Goal: Task Accomplishment & Management: Manage account settings

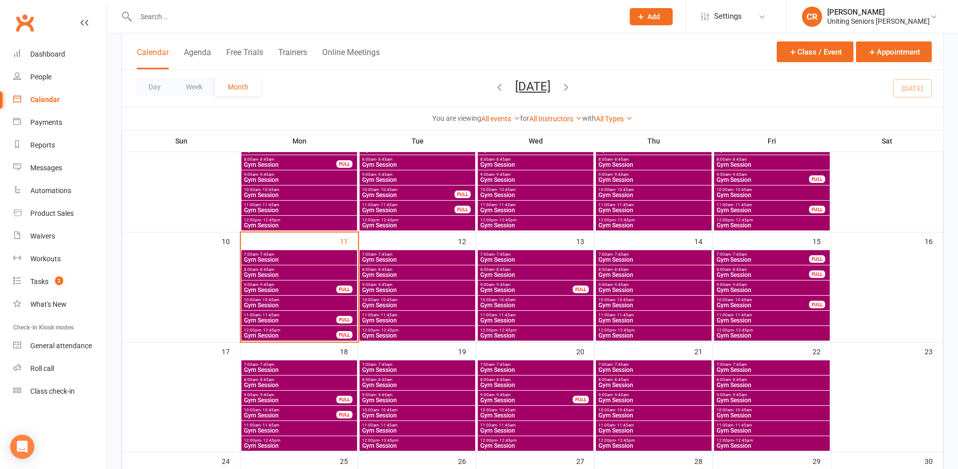
click at [556, 216] on div "12:00pm - 12:45pm Gym Session" at bounding box center [536, 223] width 116 height 15
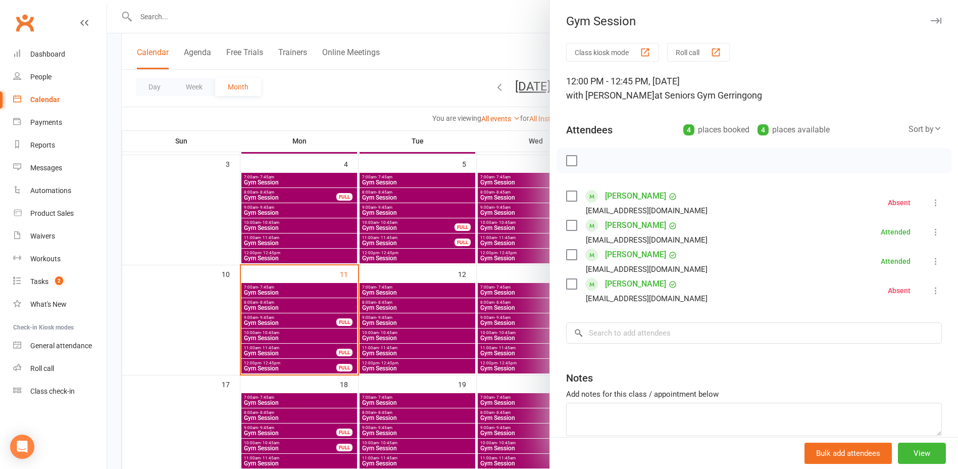
scroll to position [152, 0]
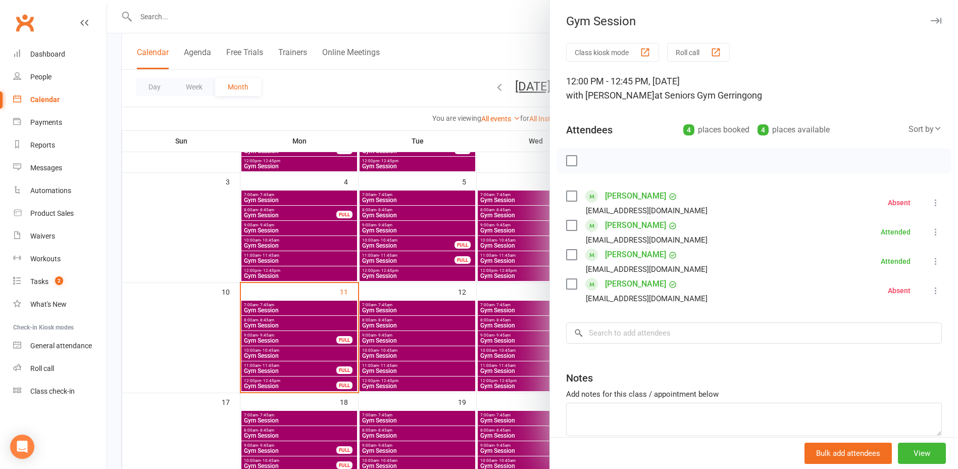
click at [533, 282] on div at bounding box center [532, 234] width 851 height 469
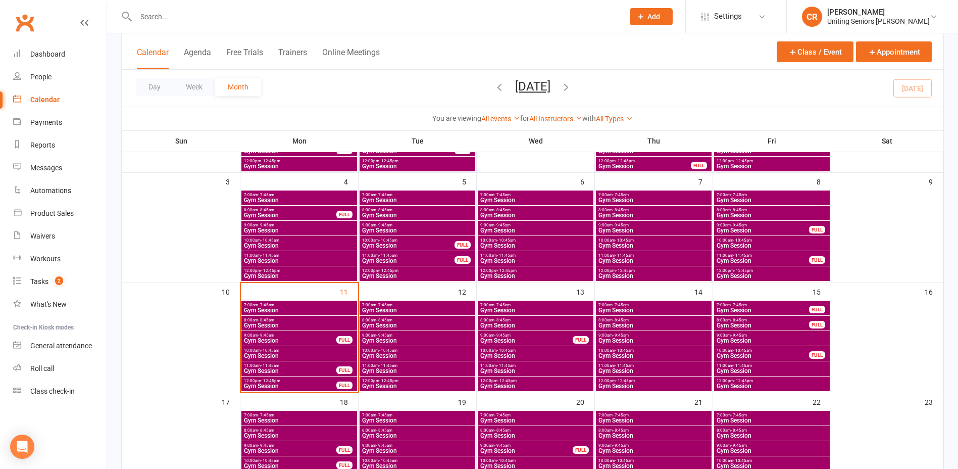
click at [750, 273] on span "Gym Session" at bounding box center [772, 276] width 112 height 6
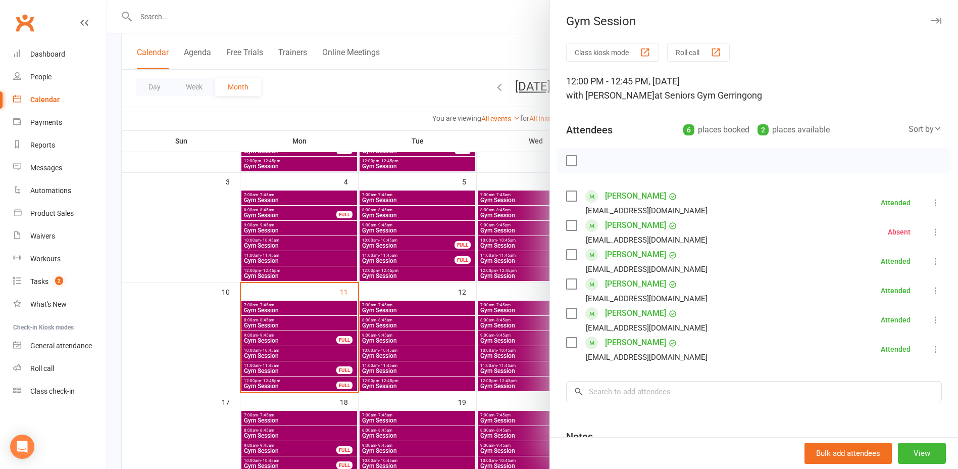
click at [533, 298] on div at bounding box center [532, 234] width 851 height 469
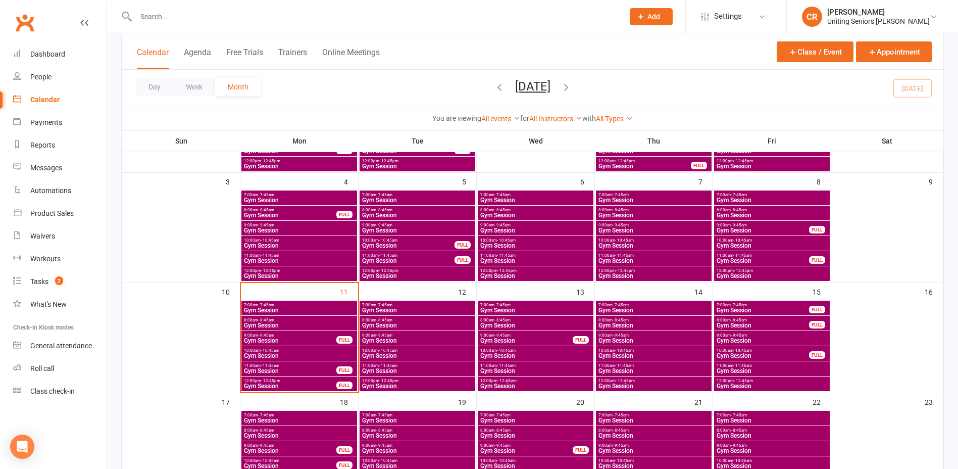
click at [520, 381] on span "12:00pm - 12:45pm" at bounding box center [536, 380] width 112 height 5
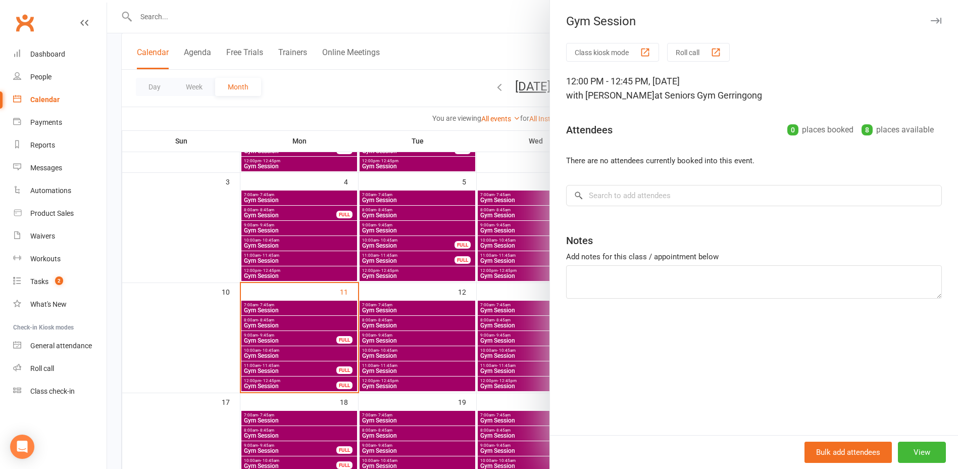
click at [520, 359] on div at bounding box center [532, 234] width 851 height 469
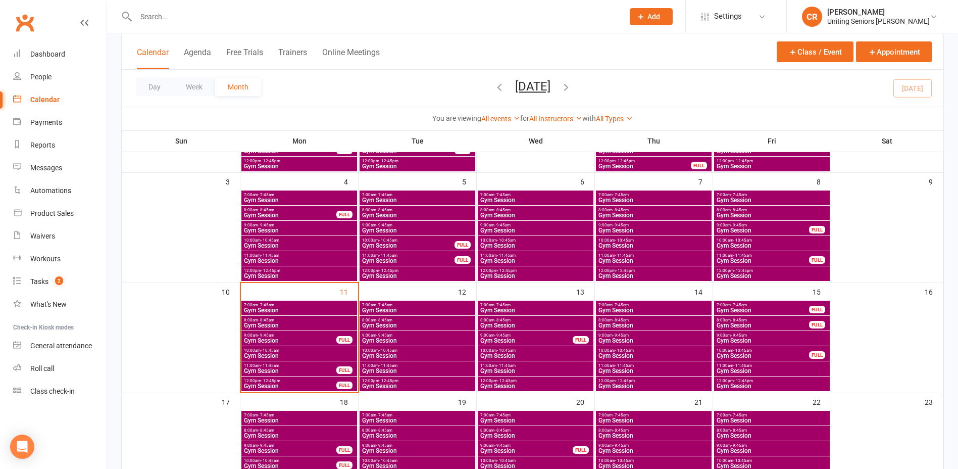
click at [519, 342] on span "Gym Session" at bounding box center [526, 340] width 93 height 6
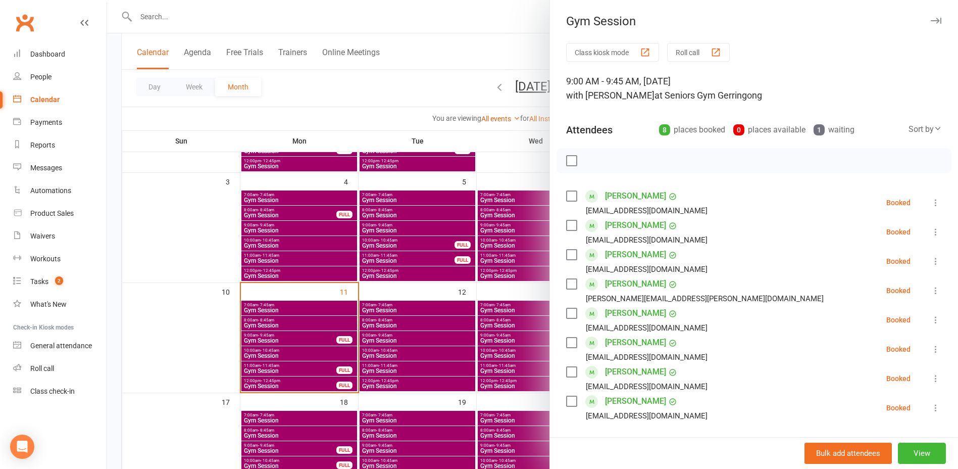
click at [519, 350] on div at bounding box center [532, 234] width 851 height 469
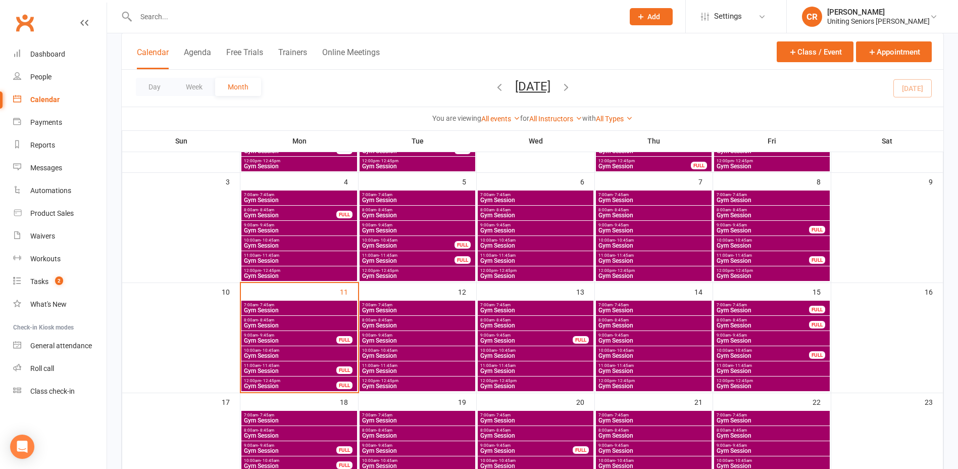
click at [520, 348] on span "10:00am - 10:45am" at bounding box center [536, 350] width 112 height 5
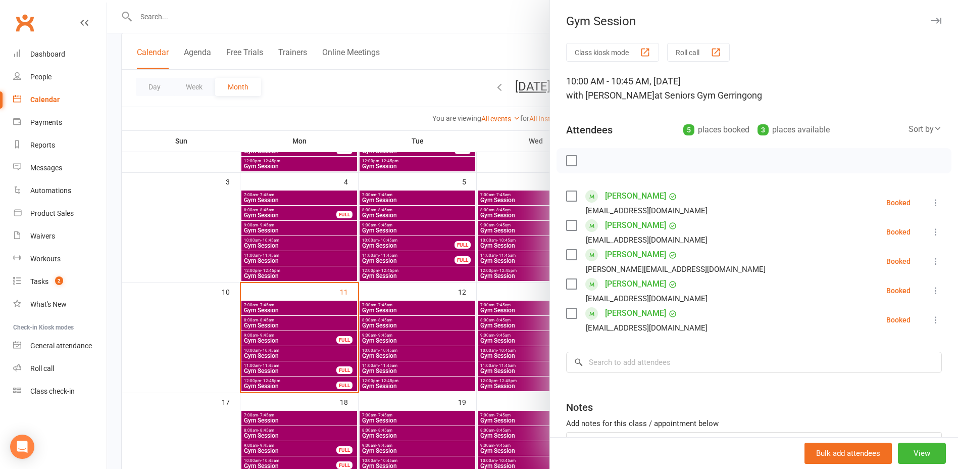
click at [566, 228] on label at bounding box center [571, 225] width 10 height 10
click at [653, 159] on icon "button" at bounding box center [657, 160] width 11 height 11
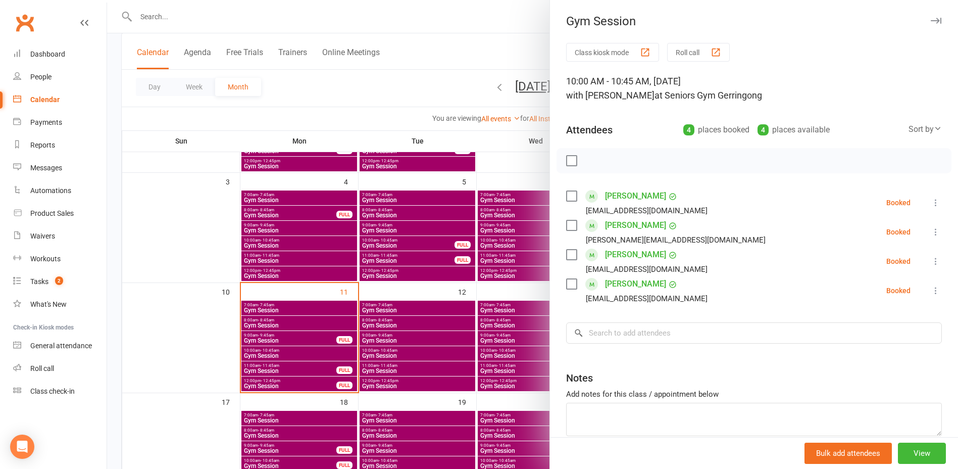
click at [423, 128] on div at bounding box center [532, 234] width 851 height 469
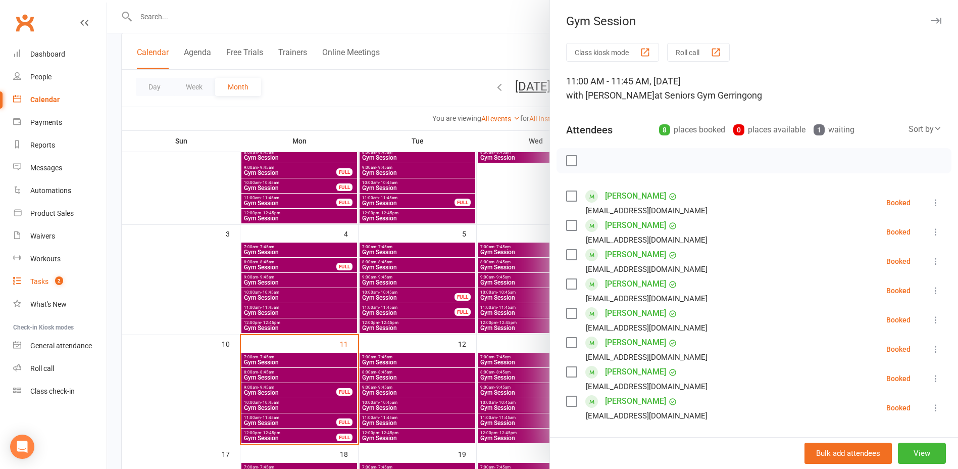
drag, startPoint x: 0, startPoint y: 0, endPoint x: 67, endPoint y: 275, distance: 282.8
click at [67, 275] on link "Tasks 2" at bounding box center [59, 281] width 93 height 23
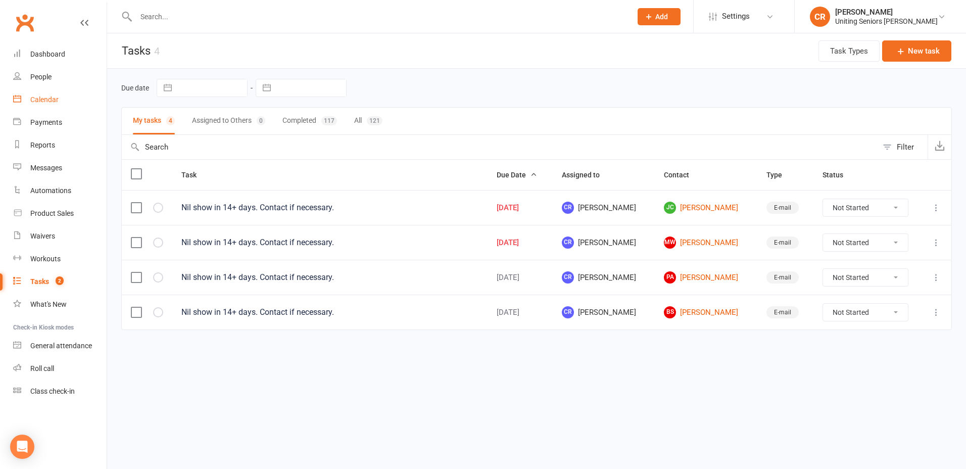
click at [67, 106] on link "Calendar" at bounding box center [59, 99] width 93 height 23
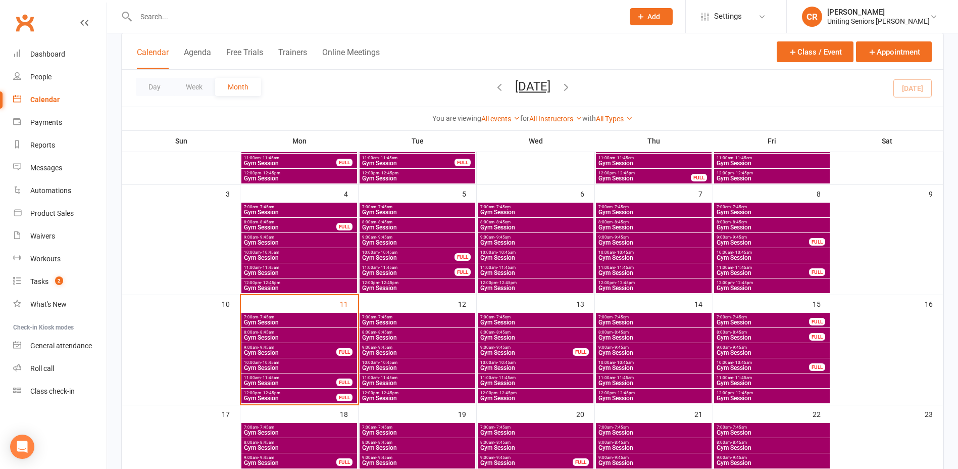
scroll to position [152, 0]
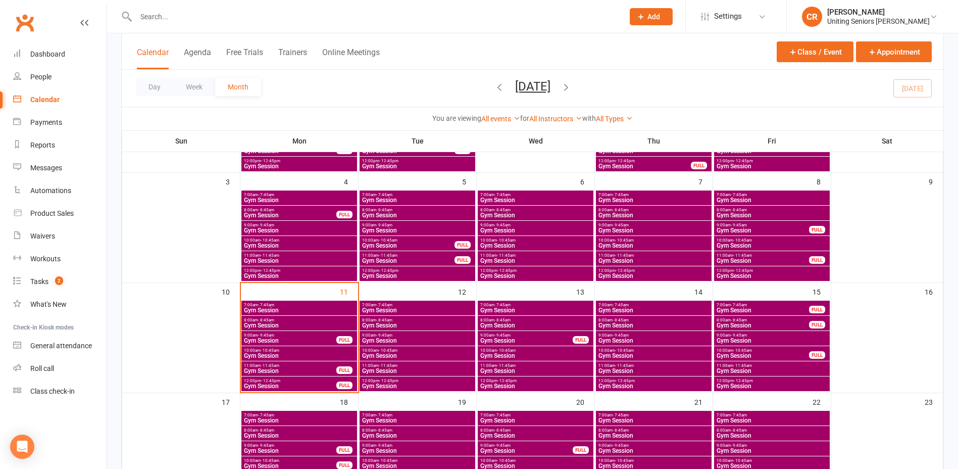
click at [283, 348] on span "10:00am - 10:45am" at bounding box center [300, 350] width 112 height 5
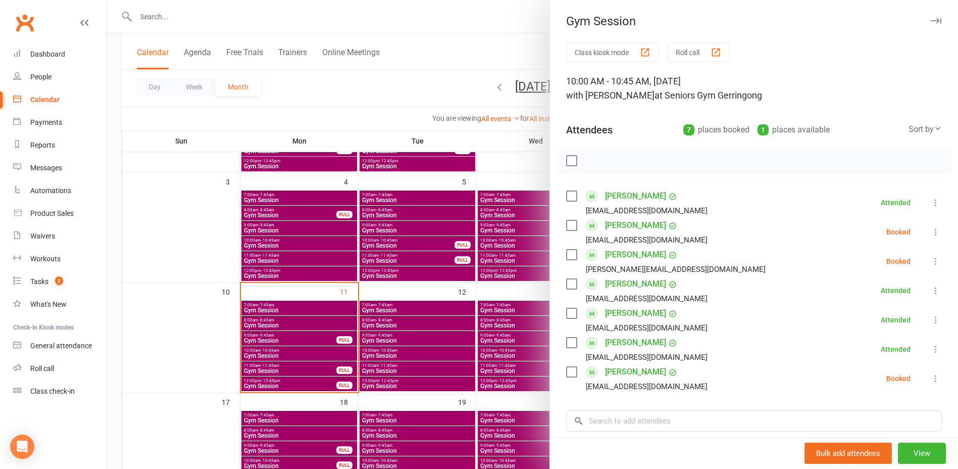
click at [566, 162] on label at bounding box center [571, 161] width 10 height 10
click at [571, 375] on label at bounding box center [571, 372] width 10 height 10
click at [594, 163] on icon "button" at bounding box center [594, 161] width 9 height 9
click at [513, 295] on div at bounding box center [532, 234] width 851 height 469
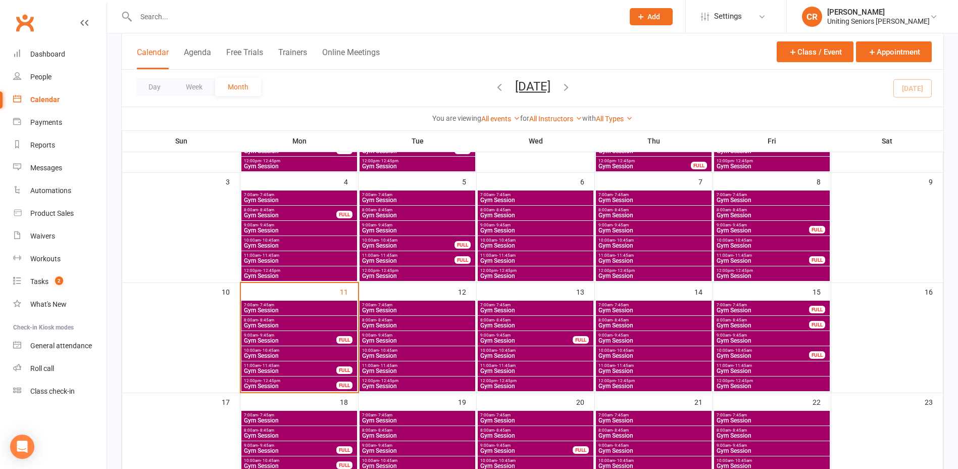
click at [503, 351] on span "- 10:45am" at bounding box center [506, 350] width 19 height 5
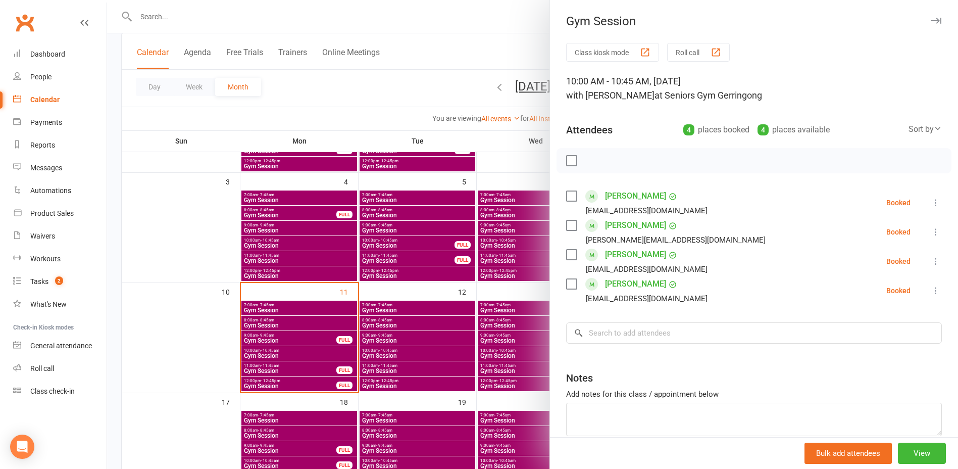
click at [496, 284] on div at bounding box center [532, 234] width 851 height 469
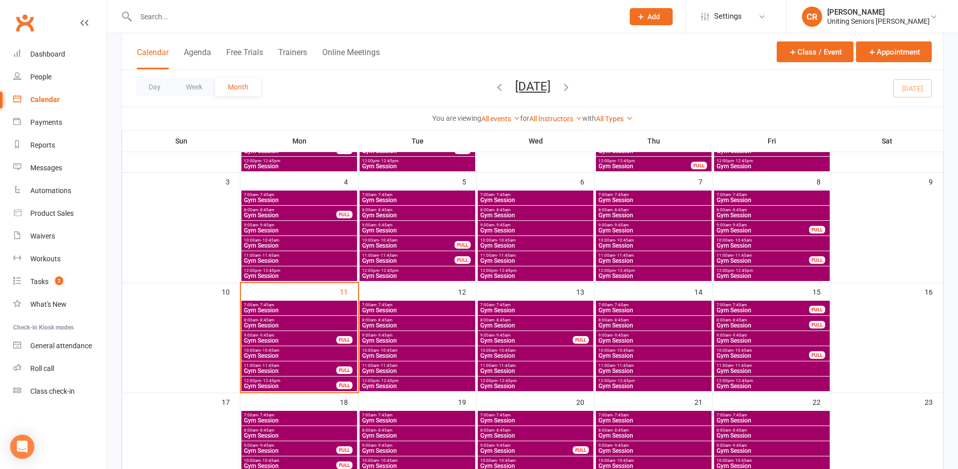
click at [725, 355] on span "Gym Session" at bounding box center [762, 356] width 93 height 6
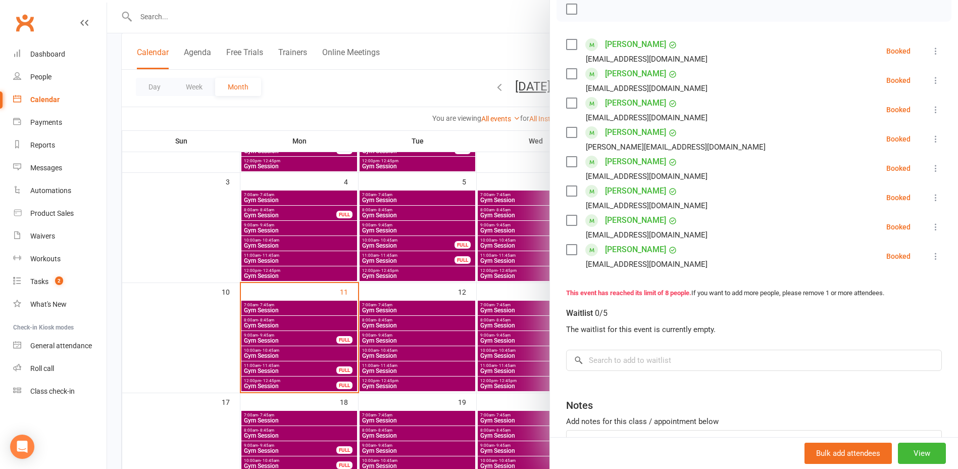
click at [566, 222] on label at bounding box center [571, 220] width 10 height 10
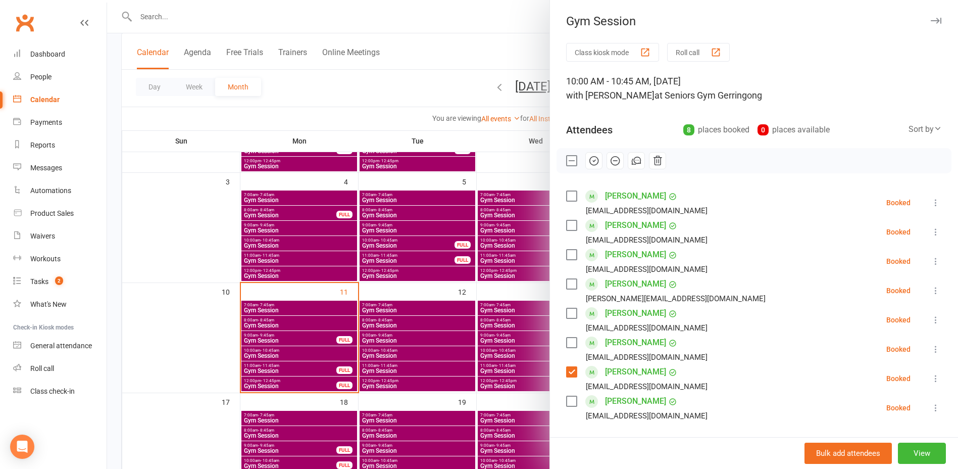
click at [656, 161] on icon "button" at bounding box center [657, 160] width 11 height 11
click at [419, 125] on div at bounding box center [532, 234] width 851 height 469
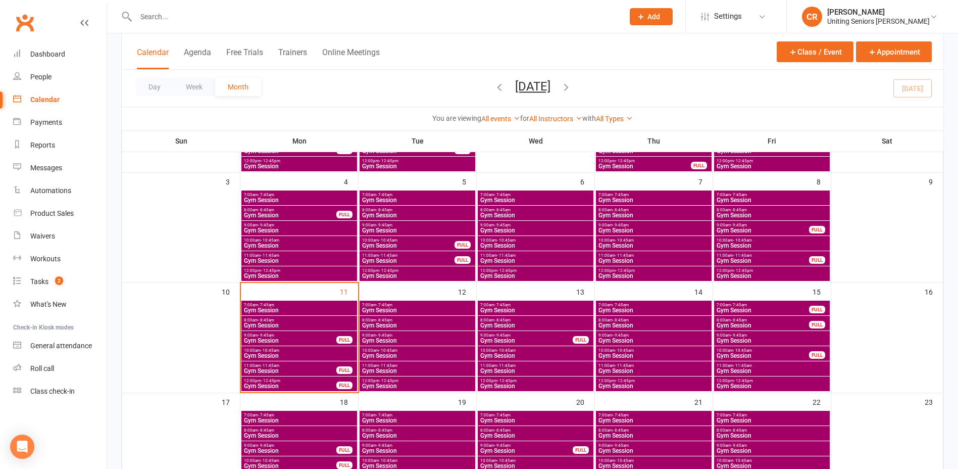
click at [314, 354] on span "Gym Session" at bounding box center [300, 356] width 112 height 6
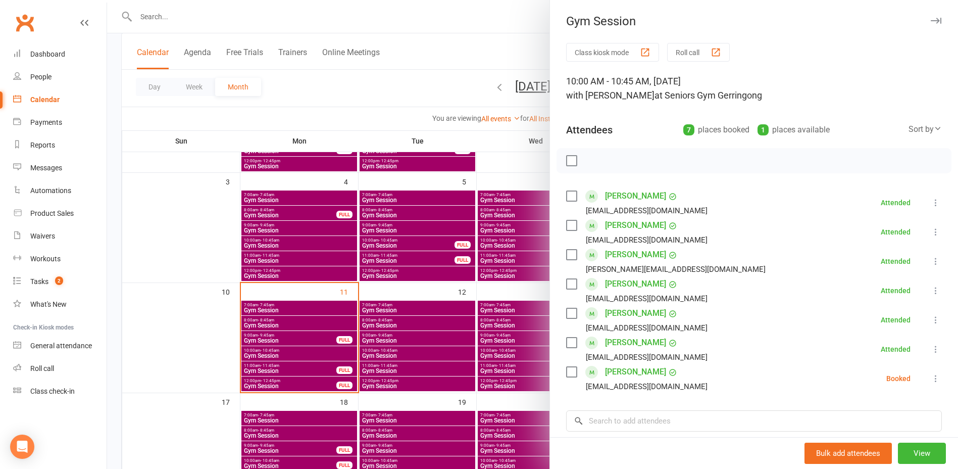
click at [411, 345] on div at bounding box center [532, 234] width 851 height 469
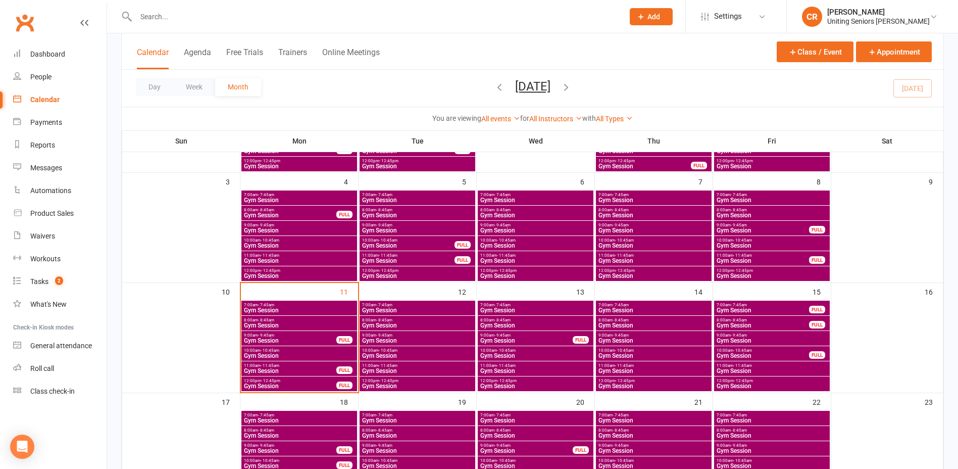
click at [411, 350] on span "10:00am - 10:45am" at bounding box center [418, 350] width 112 height 5
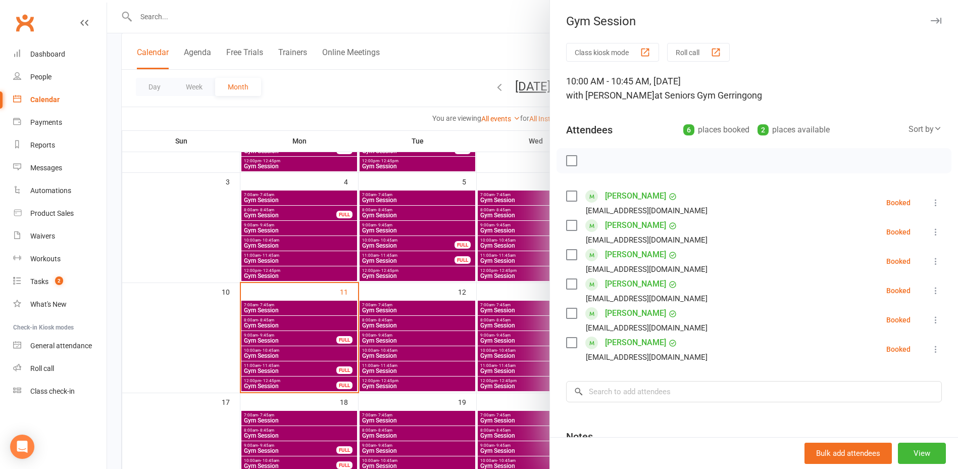
click at [411, 350] on div at bounding box center [532, 234] width 851 height 469
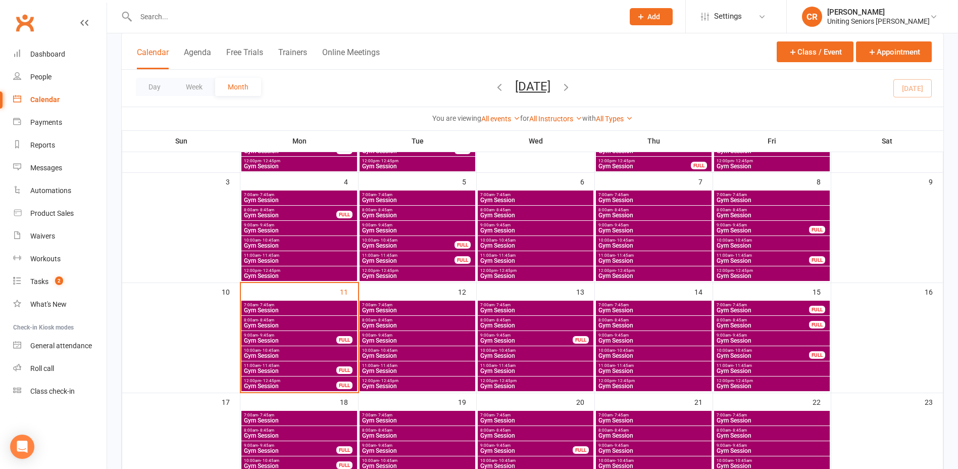
click at [547, 346] on div "10:00am - 10:45am Gym Session" at bounding box center [536, 353] width 116 height 15
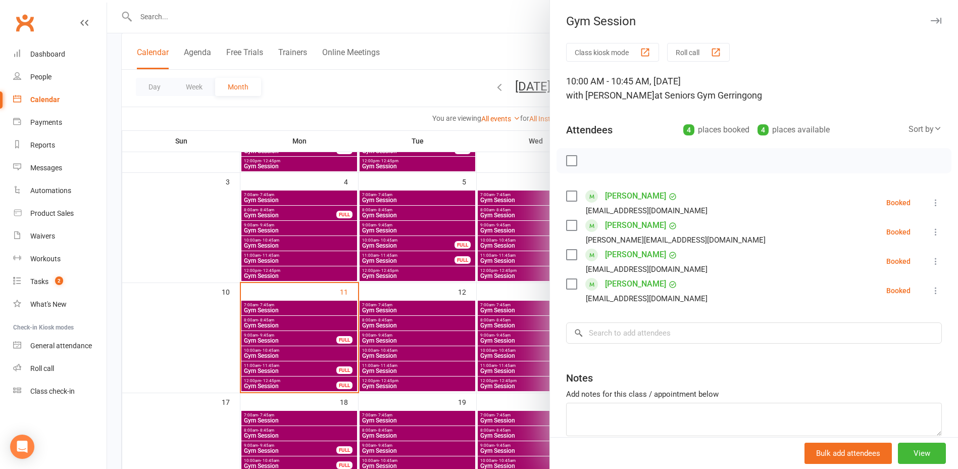
click at [527, 360] on div at bounding box center [532, 234] width 851 height 469
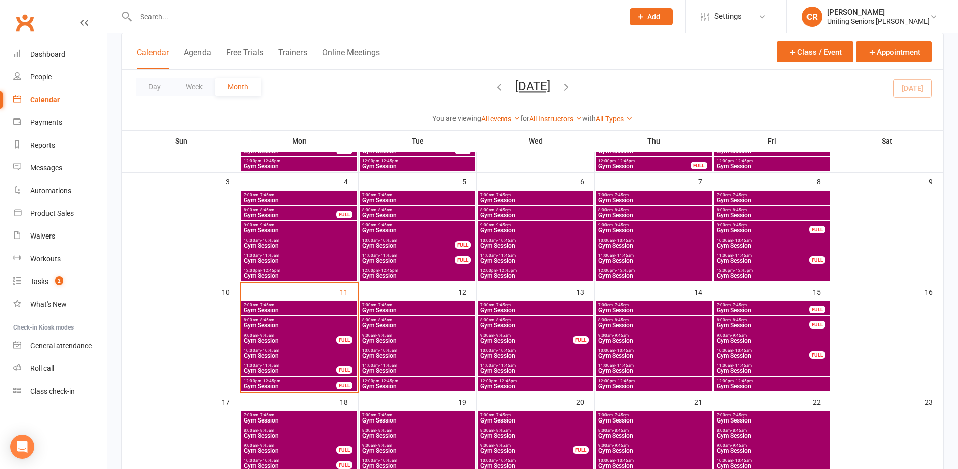
click at [621, 351] on span "- 10:45am" at bounding box center [624, 350] width 19 height 5
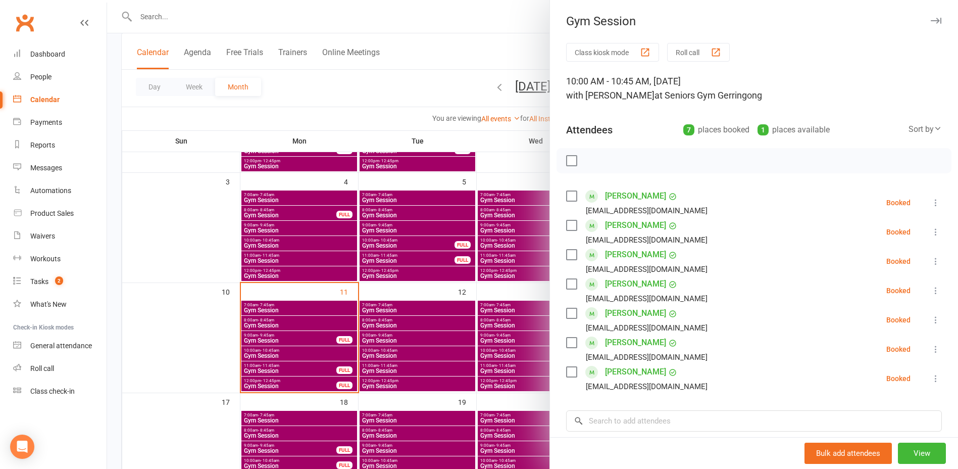
click at [537, 360] on div at bounding box center [532, 234] width 851 height 469
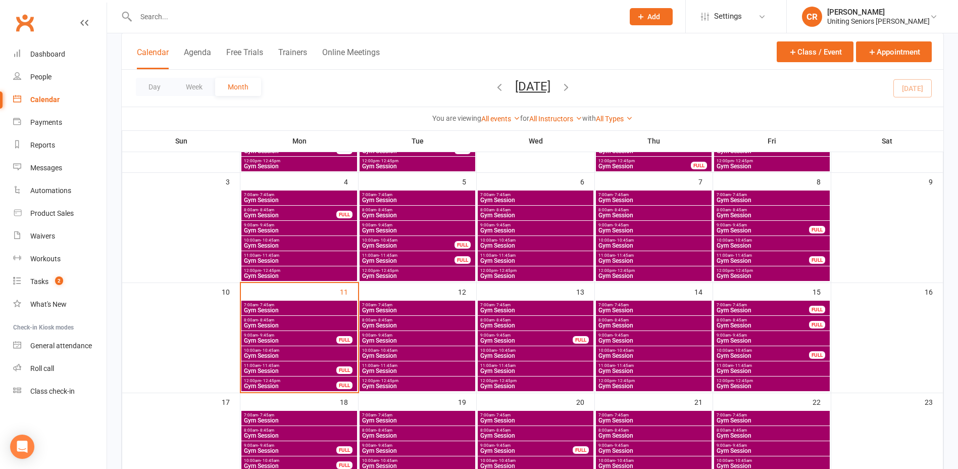
click at [725, 353] on span "Gym Session" at bounding box center [762, 356] width 93 height 6
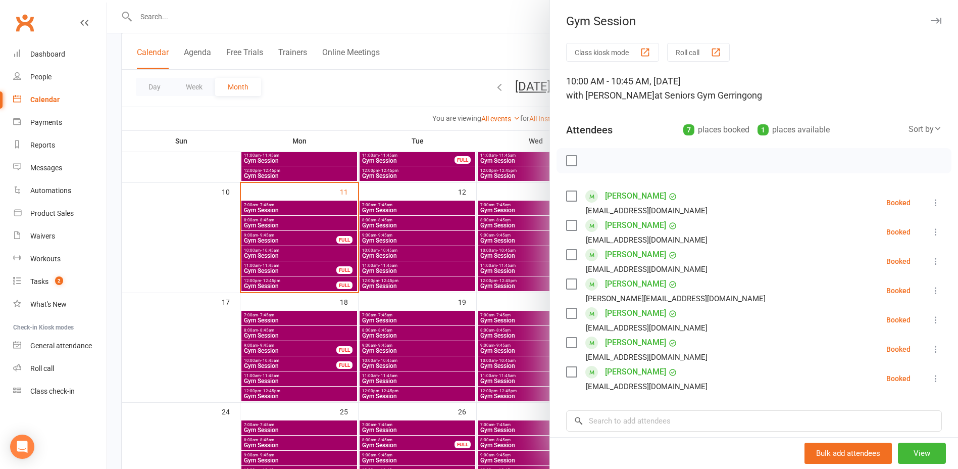
scroll to position [253, 0]
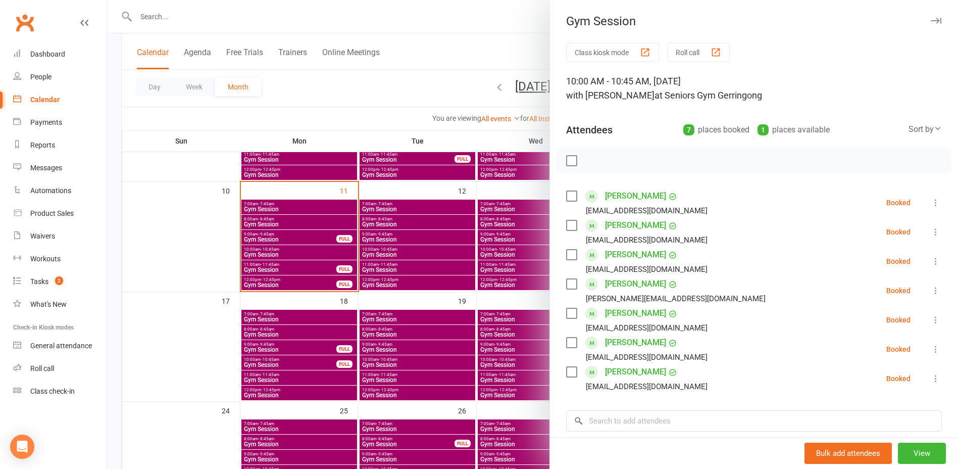
click at [321, 393] on div at bounding box center [532, 234] width 851 height 469
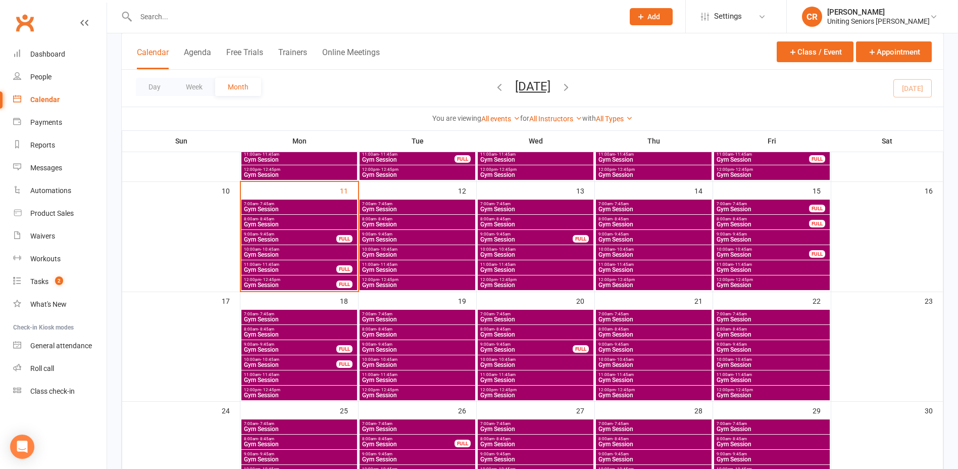
click at [282, 356] on div "10:00am - 10:45am Gym Session FULL" at bounding box center [300, 362] width 116 height 15
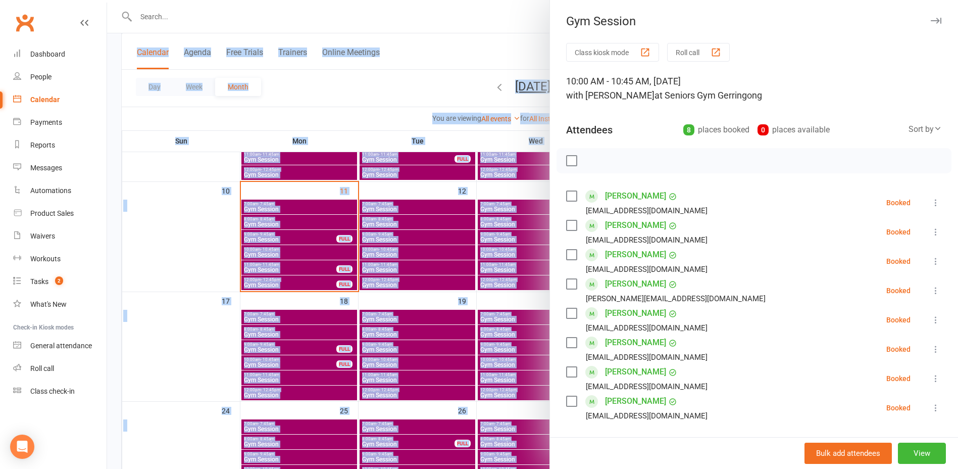
click at [116, 456] on body "Prospect Member Non-attending contact Class / event Appointment Task Membership…" at bounding box center [479, 193] width 958 height 886
